Goal: Find specific page/section: Find specific page/section

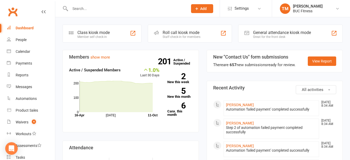
click at [96, 9] on input "text" at bounding box center [127, 8] width 116 height 7
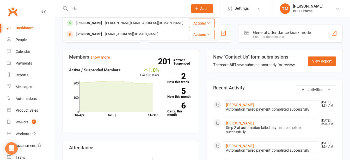
drag, startPoint x: 103, startPoint y: 9, endPoint x: 71, endPoint y: 9, distance: 32.3
click at [71, 9] on input "ehr" at bounding box center [127, 8] width 116 height 7
type input "ewan"
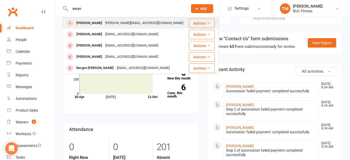
scroll to position [26, 0]
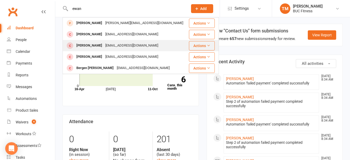
click at [110, 47] on div "[EMAIL_ADDRESS][DOMAIN_NAME]" at bounding box center [132, 46] width 56 height 8
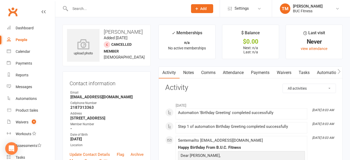
scroll to position [26, 0]
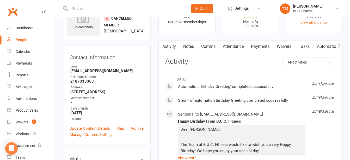
click at [189, 47] on link "Notes" at bounding box center [189, 46] width 18 height 12
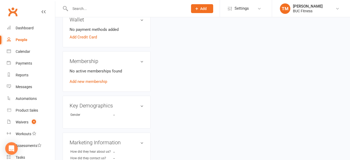
scroll to position [156, 0]
